Goal: Information Seeking & Learning: Learn about a topic

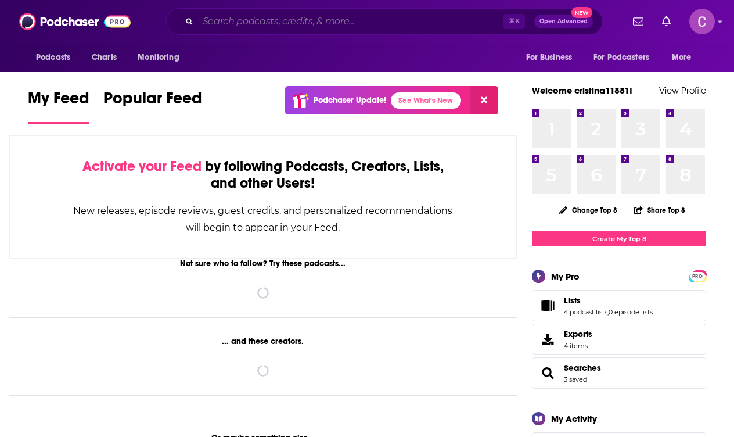
click at [376, 27] on input "Search podcasts, credits, & more..." at bounding box center [350, 21] width 305 height 19
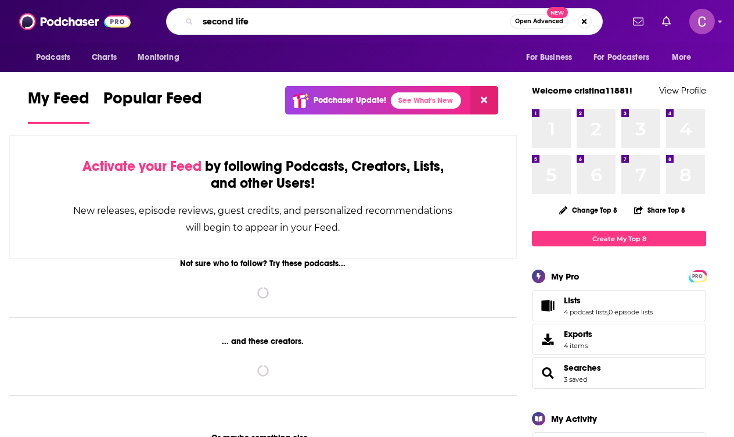
type input "second life"
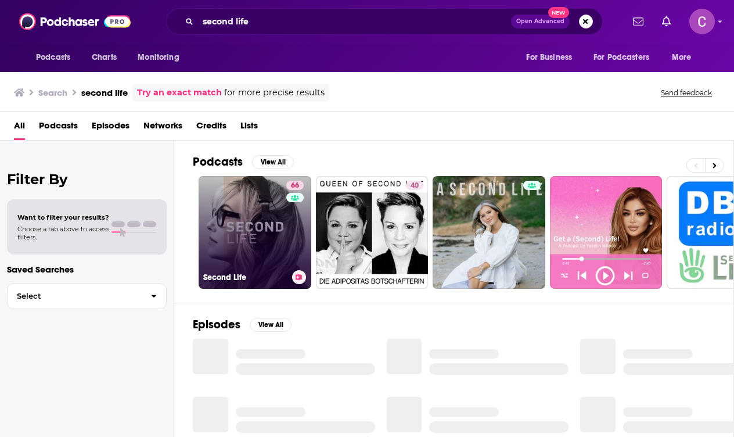
click at [265, 219] on link "66 Second Life" at bounding box center [255, 232] width 113 height 113
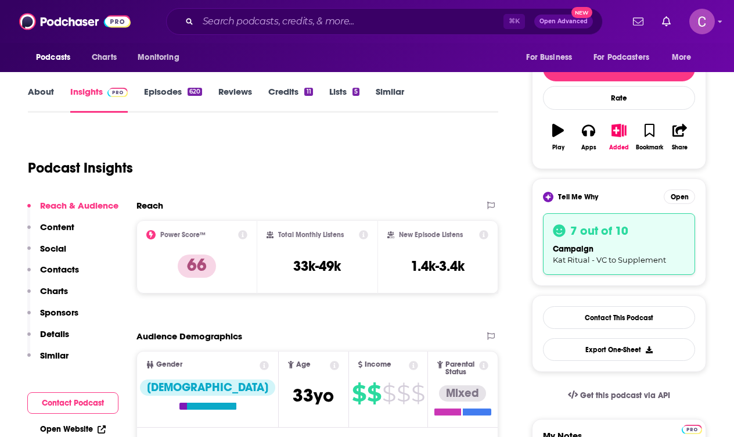
scroll to position [128, 0]
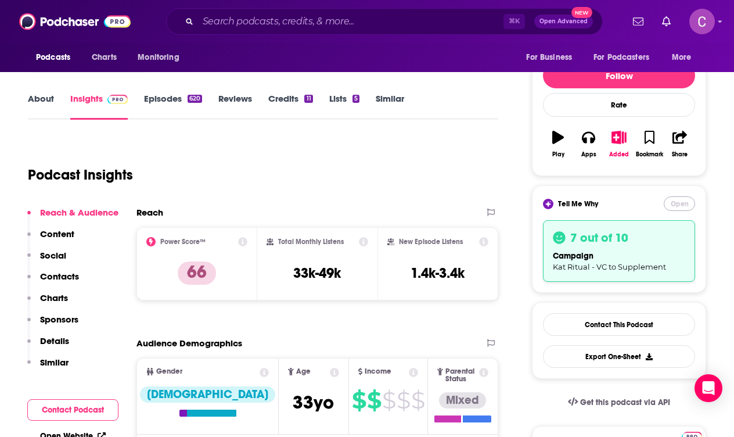
click at [672, 210] on button "Open" at bounding box center [679, 203] width 31 height 15
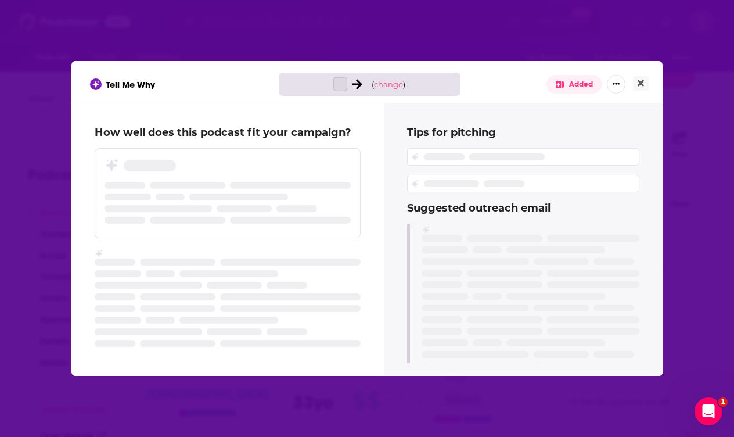
scroll to position [0, 0]
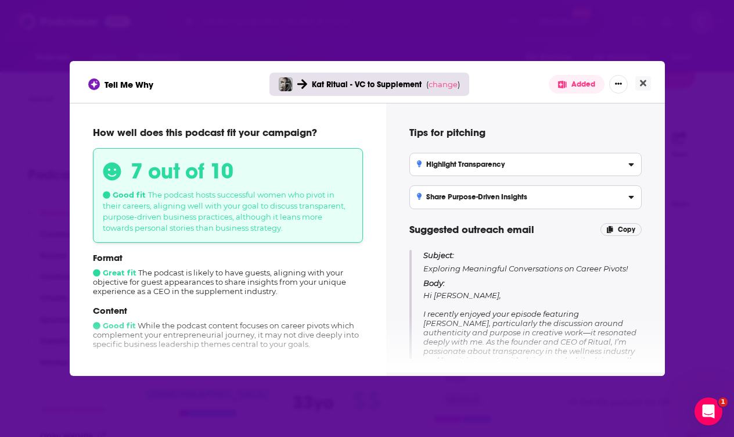
click at [456, 78] on div "Kat Ritual - VC to Supplement ( change )" at bounding box center [369, 84] width 200 height 23
click at [445, 81] on span "change" at bounding box center [443, 84] width 29 height 9
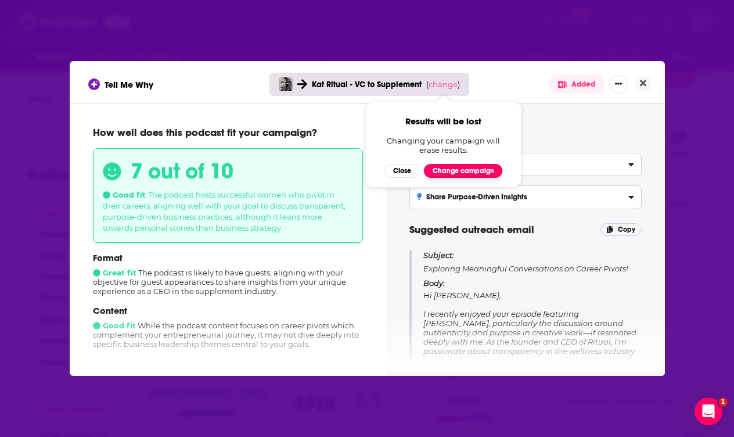
click at [447, 170] on button "Change campaign" at bounding box center [463, 171] width 78 height 14
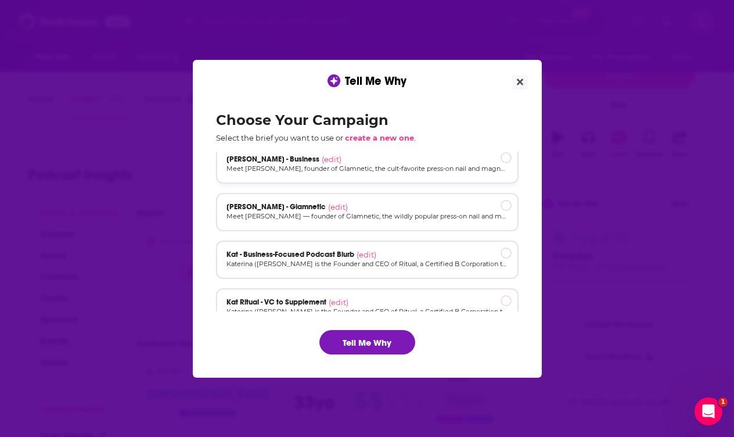
scroll to position [81, 0]
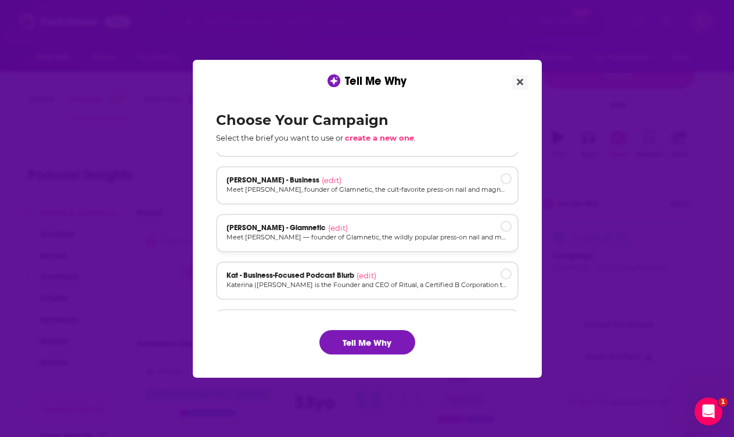
click at [281, 246] on div "[PERSON_NAME] (edit) Meet [PERSON_NAME] — founder of Glamnetic, the wildly popu…" at bounding box center [367, 233] width 303 height 38
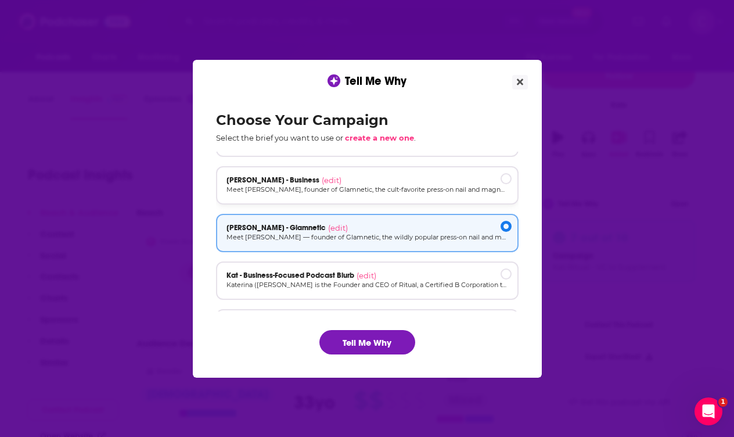
click at [311, 195] on div "[PERSON_NAME] - Business (edit)" at bounding box center [367, 185] width 303 height 38
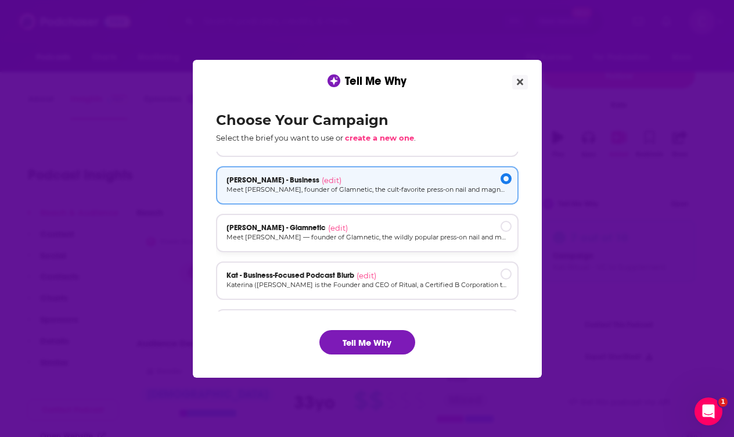
click at [308, 227] on div "[PERSON_NAME] (edit)" at bounding box center [367, 227] width 282 height 9
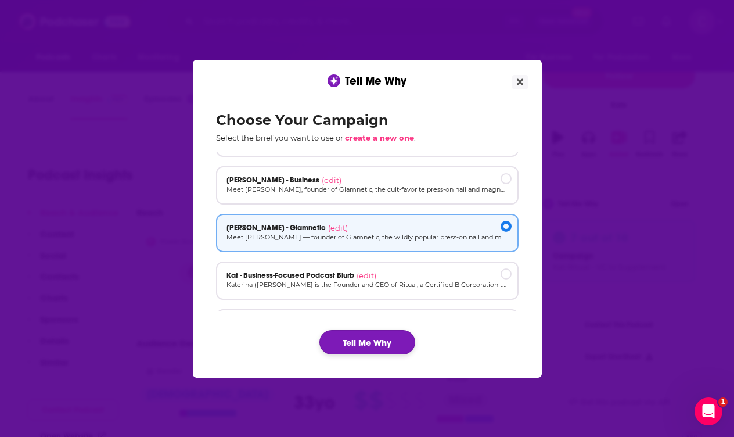
click at [343, 331] on button "Tell Me Why" at bounding box center [367, 342] width 96 height 24
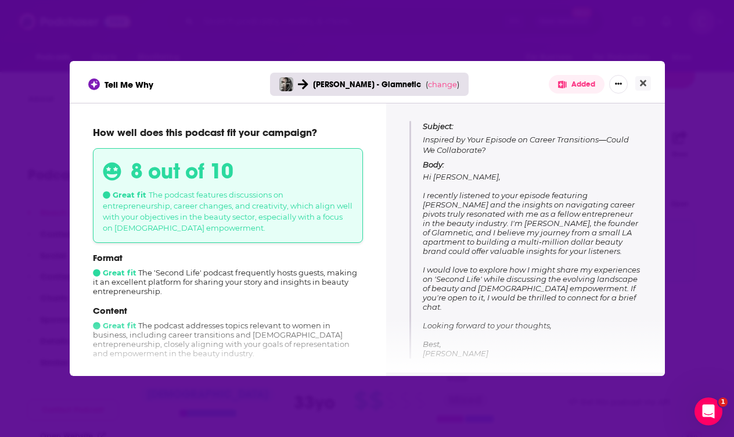
scroll to position [136, 0]
